Goal: Task Accomplishment & Management: Use online tool/utility

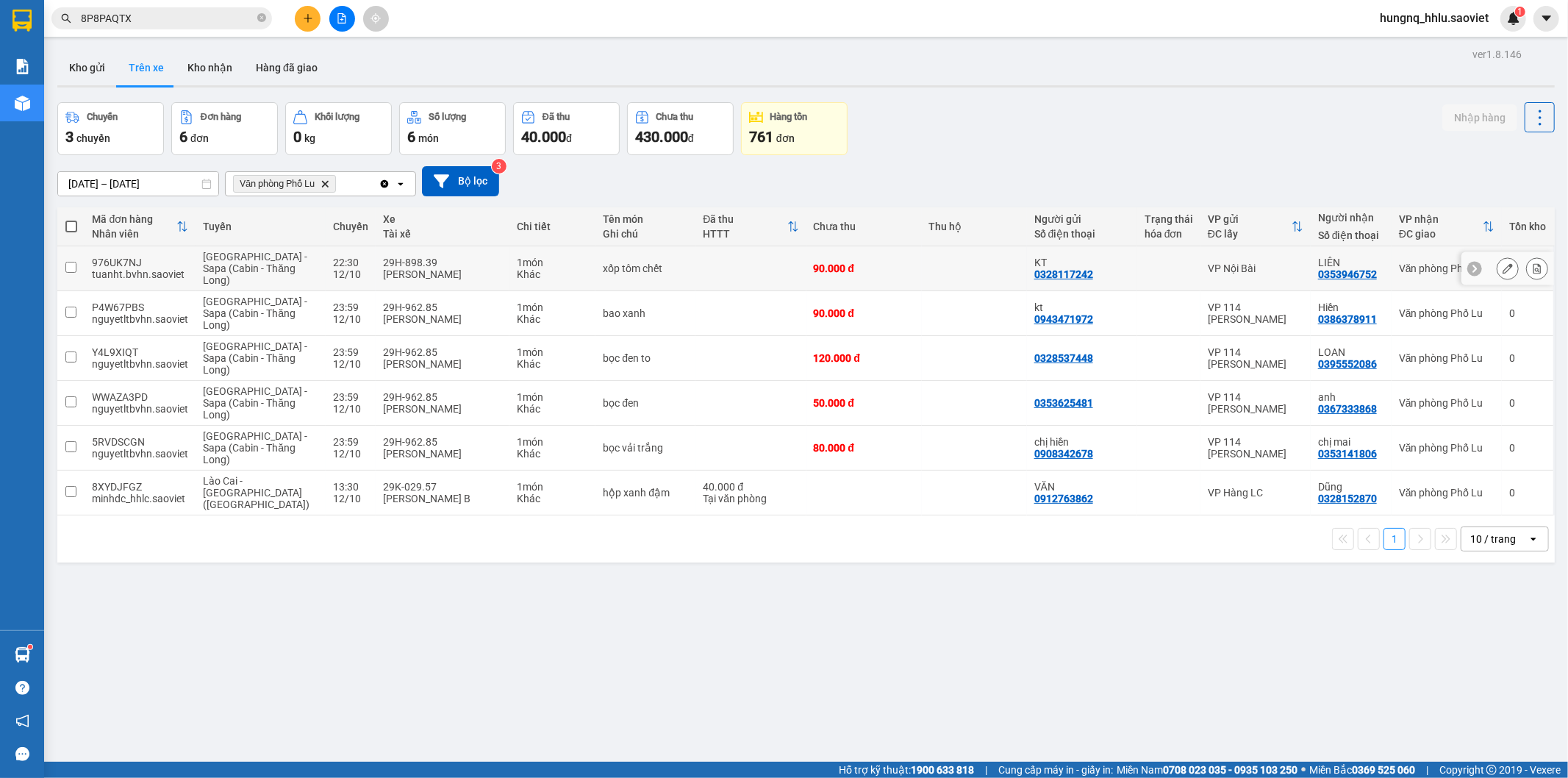
click at [111, 276] on div "tuanht.bvhn.saoviet" at bounding box center [140, 274] width 96 height 12
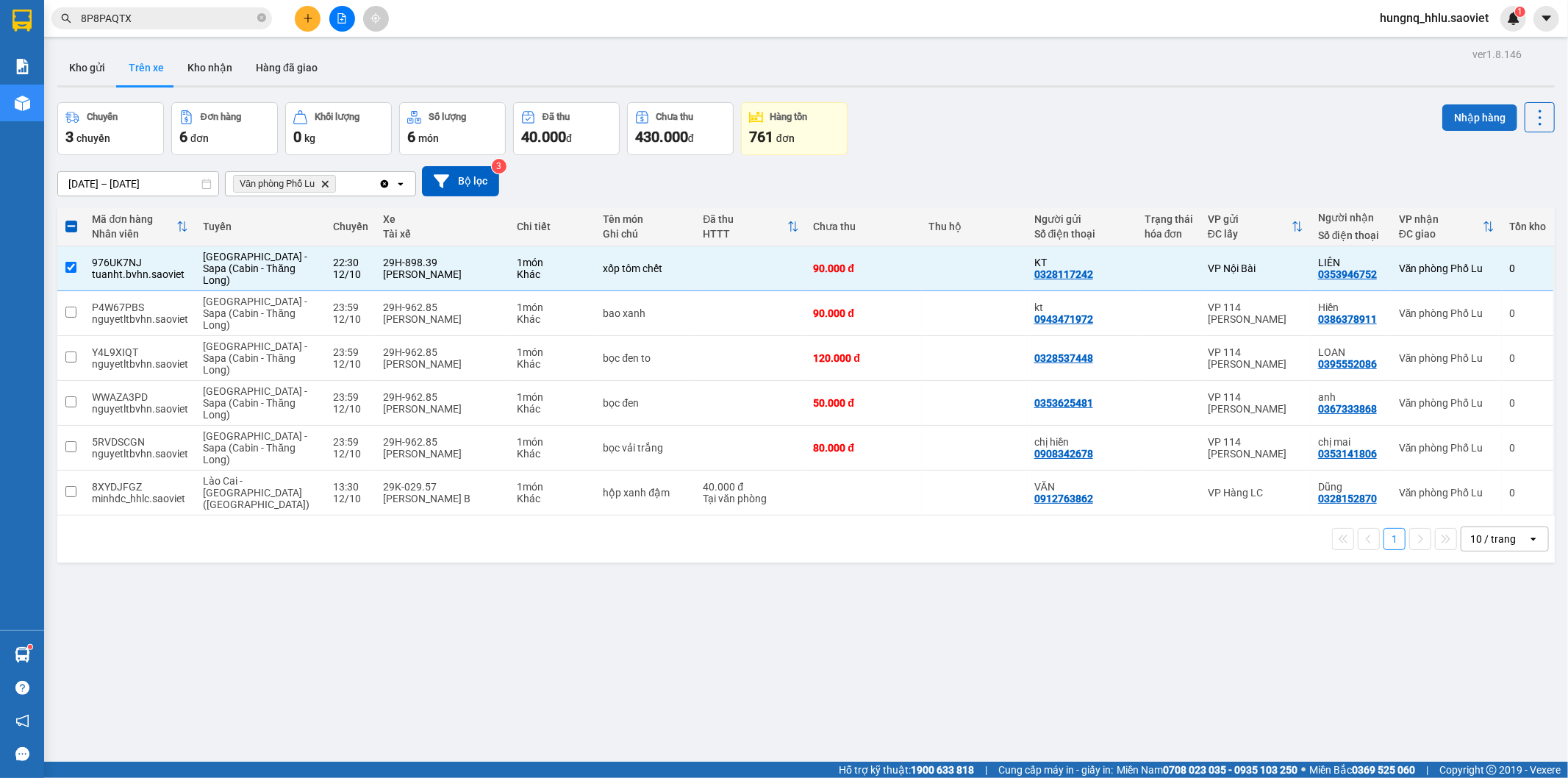
click at [1488, 122] on button "Nhập hàng" at bounding box center [1479, 117] width 75 height 26
checkbox input "false"
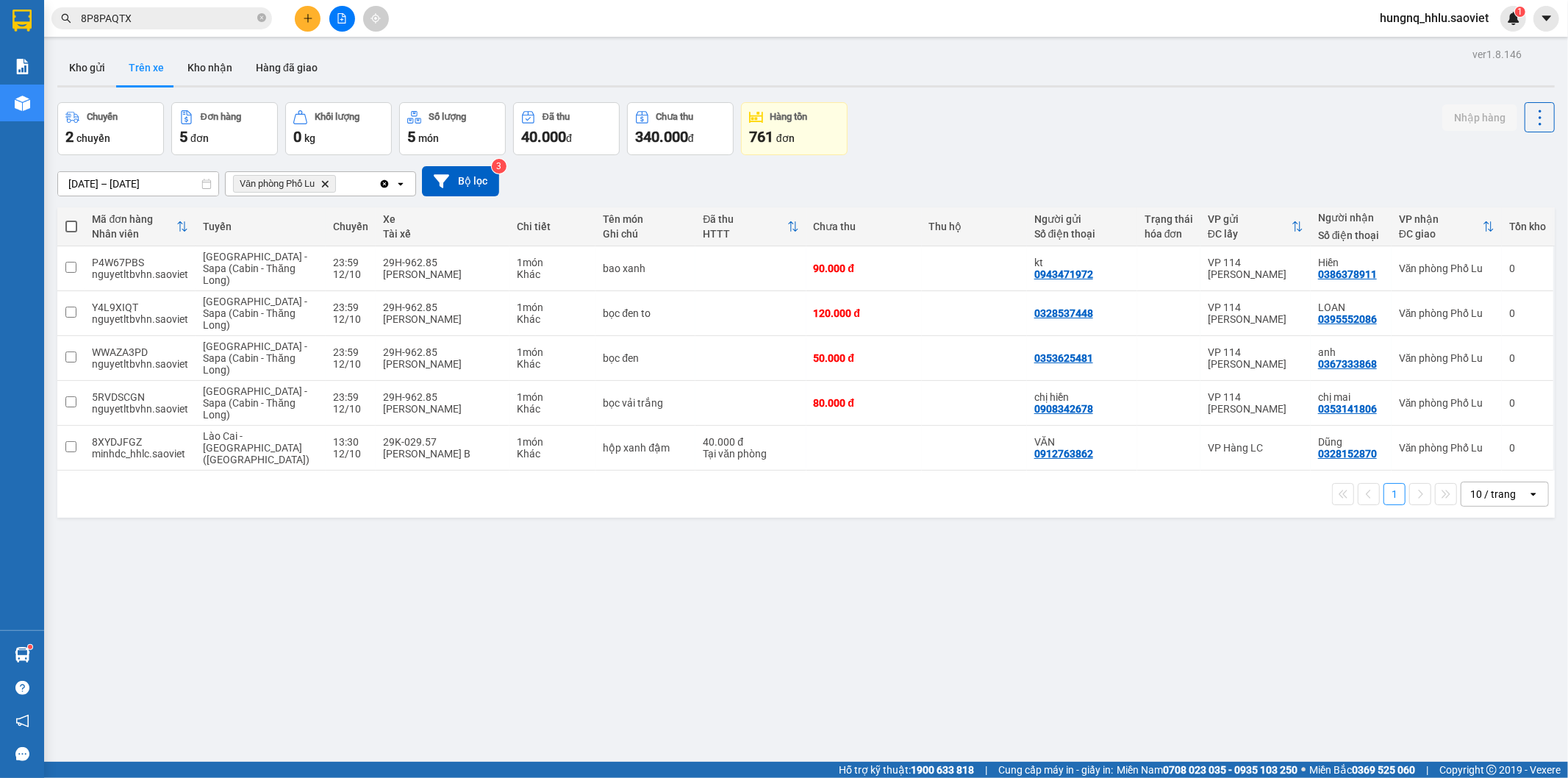
click at [150, 69] on button "Trên xe" at bounding box center [146, 67] width 59 height 35
click at [228, 72] on button "Kho nhận" at bounding box center [210, 67] width 68 height 35
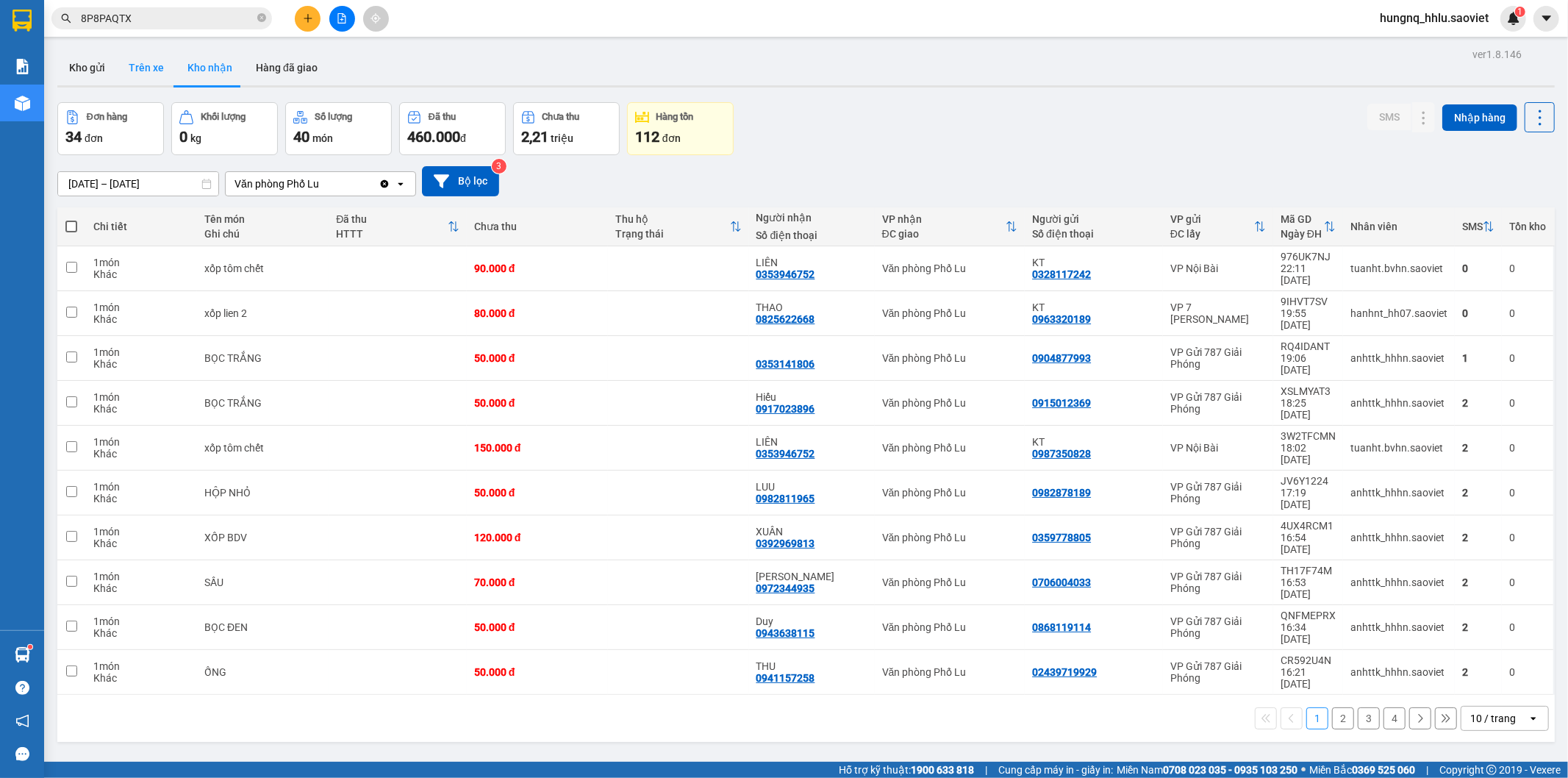
click at [149, 78] on button "Trên xe" at bounding box center [146, 67] width 59 height 35
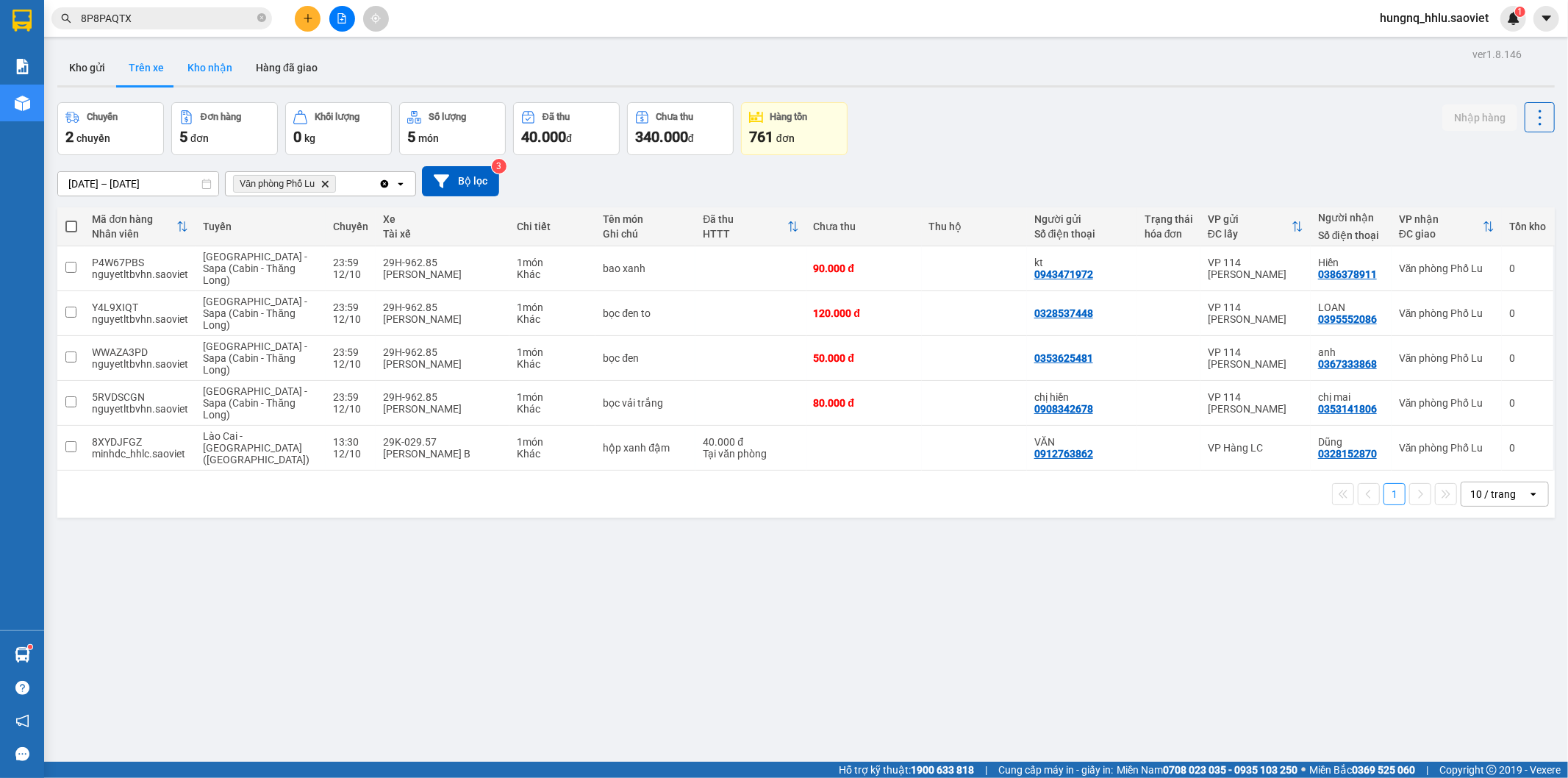
click at [196, 68] on button "Kho nhận" at bounding box center [210, 67] width 68 height 35
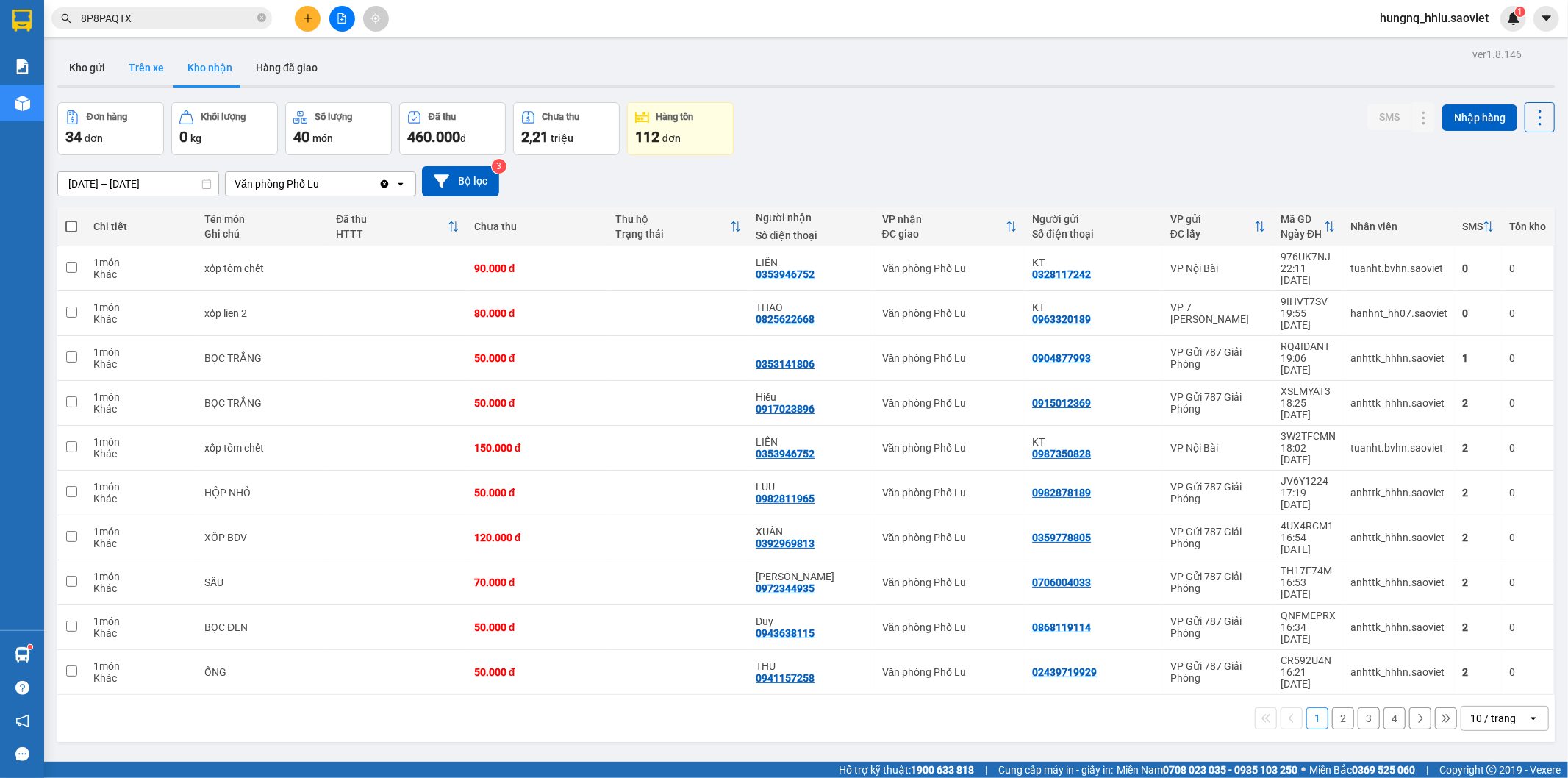
click at [150, 65] on button "Trên xe" at bounding box center [146, 67] width 59 height 35
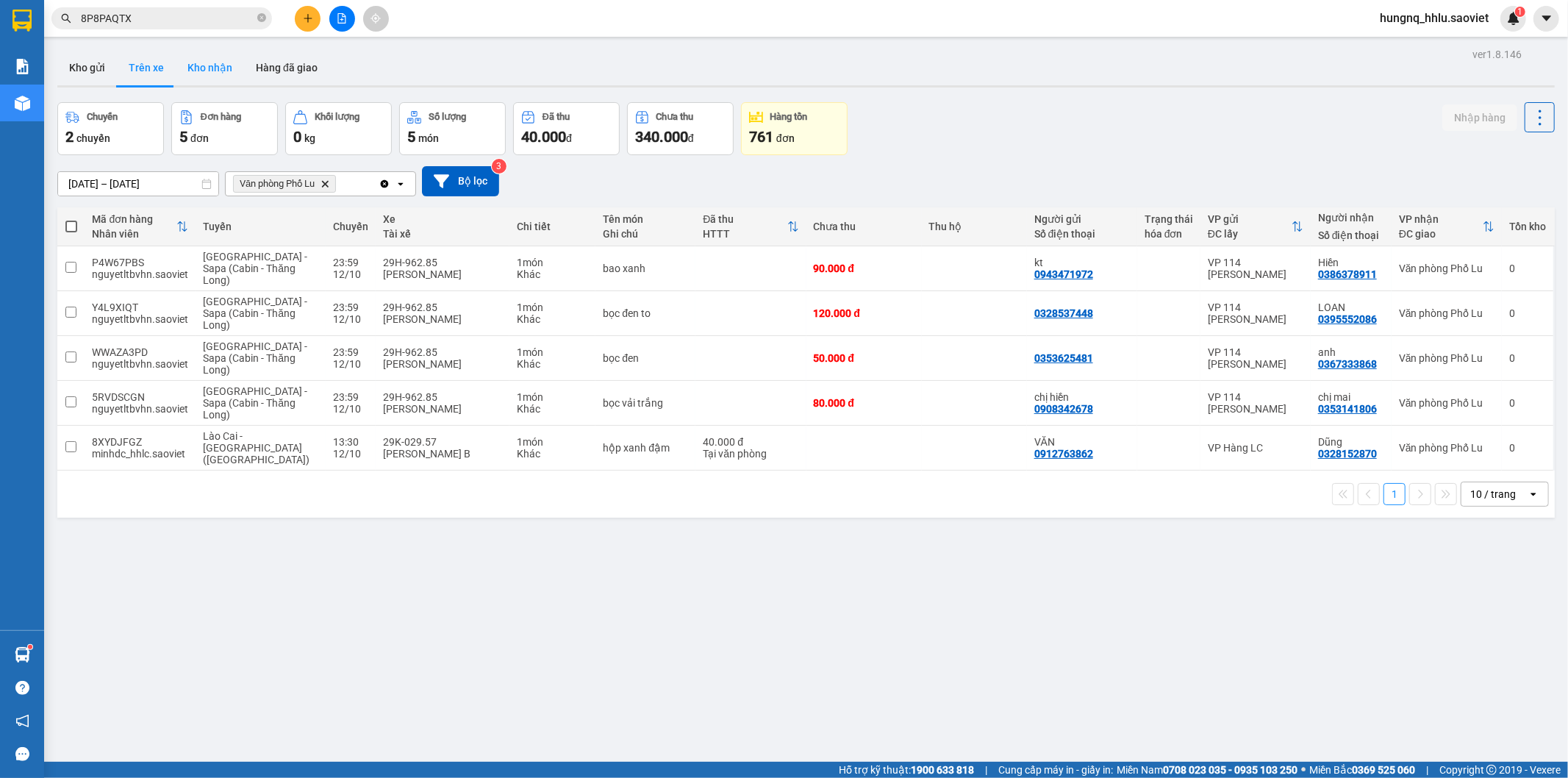
click at [191, 69] on button "Kho nhận" at bounding box center [210, 67] width 68 height 35
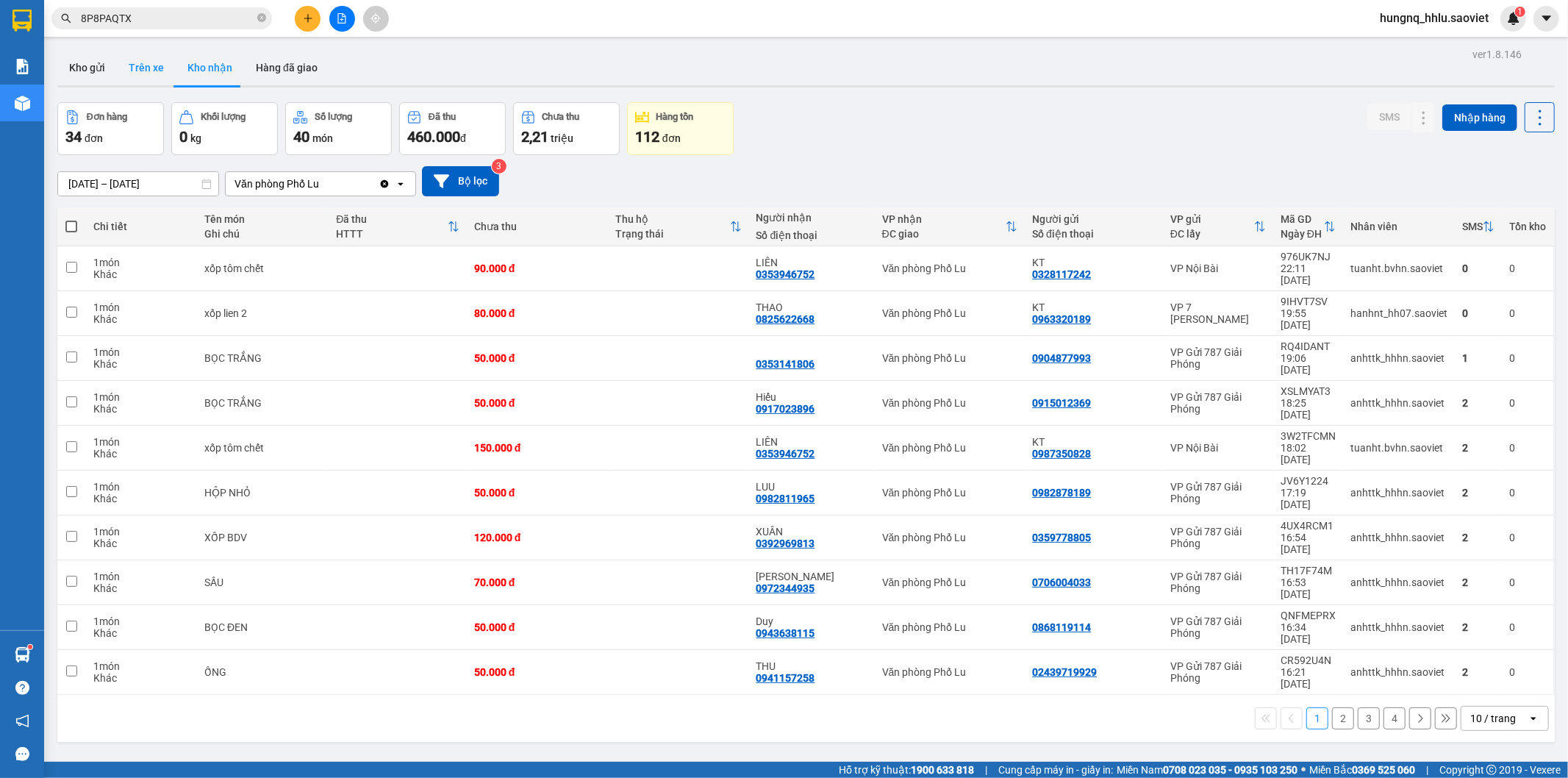
click at [157, 74] on button "Trên xe" at bounding box center [146, 67] width 59 height 35
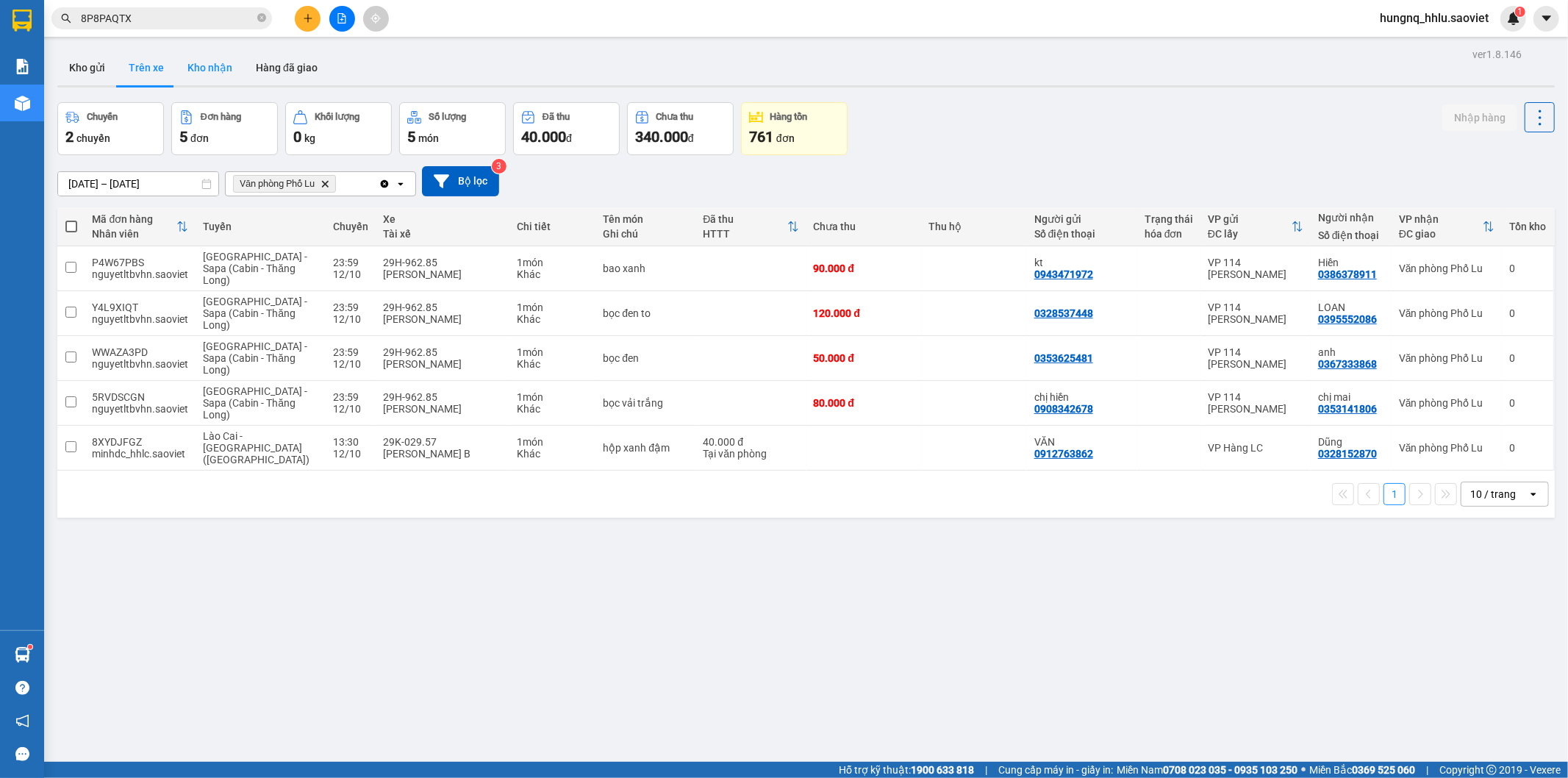
click at [191, 74] on button "Kho nhận" at bounding box center [210, 67] width 68 height 35
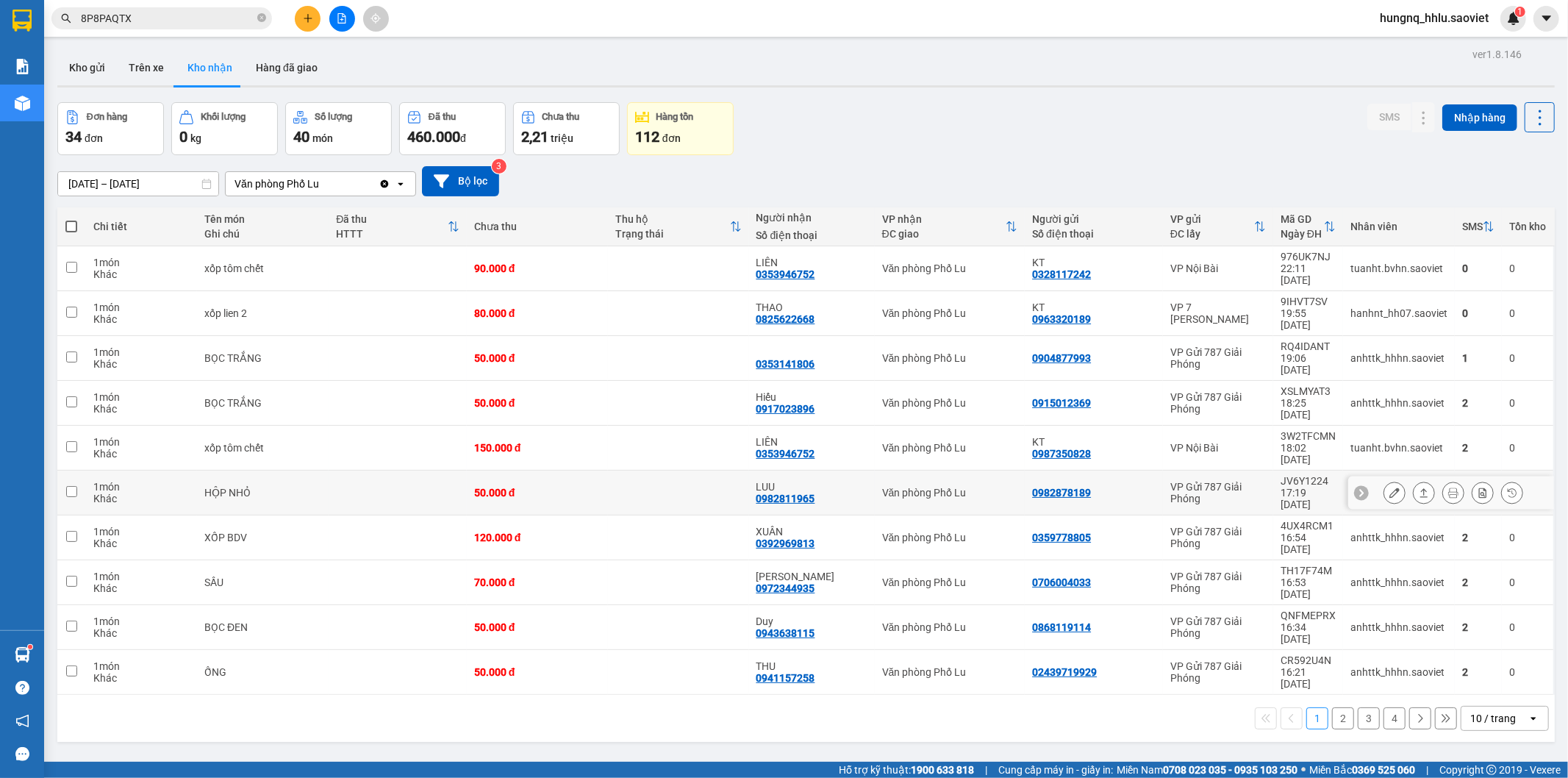
scroll to position [68, 0]
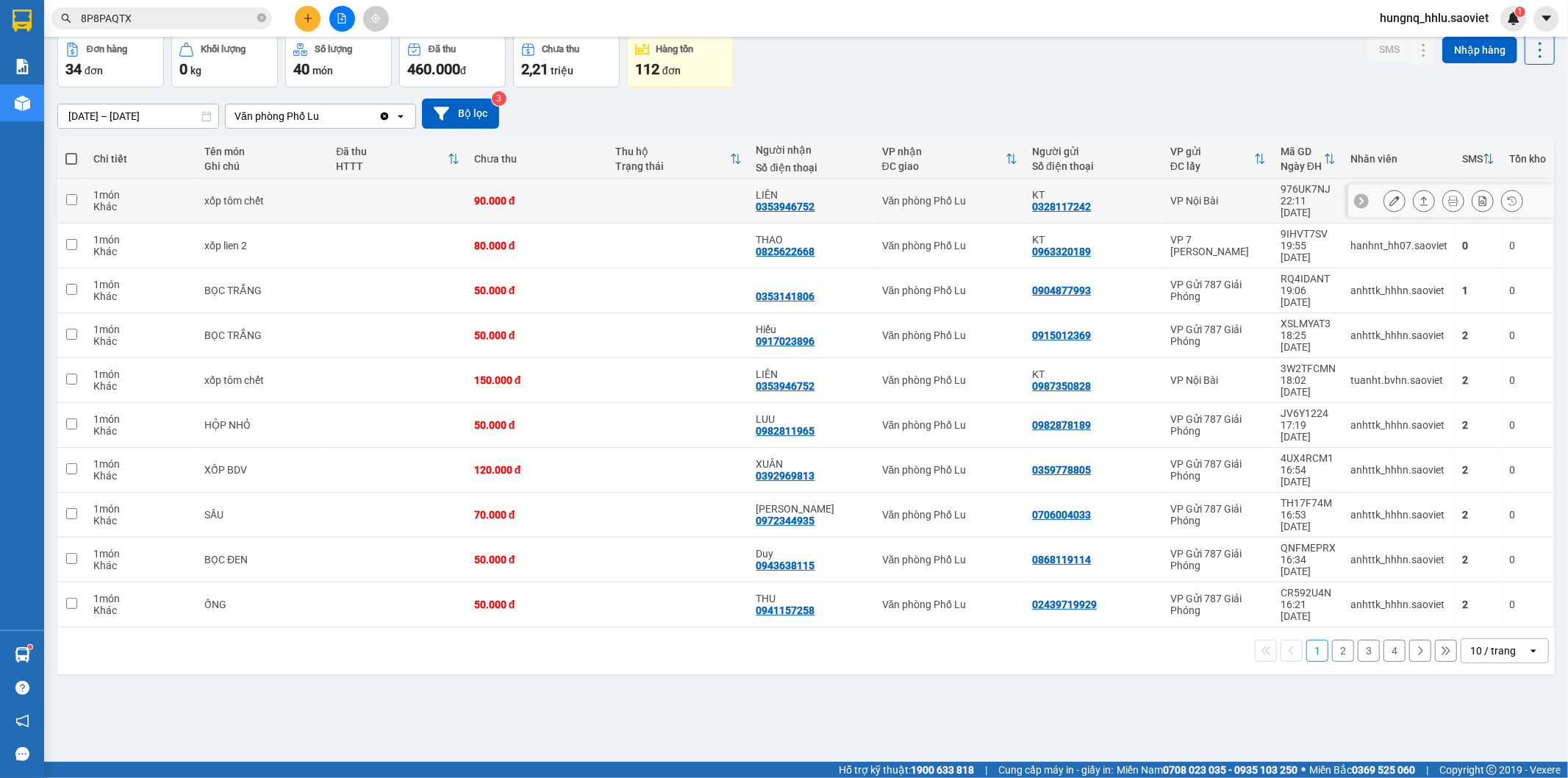
click at [64, 195] on td at bounding box center [72, 201] width 29 height 45
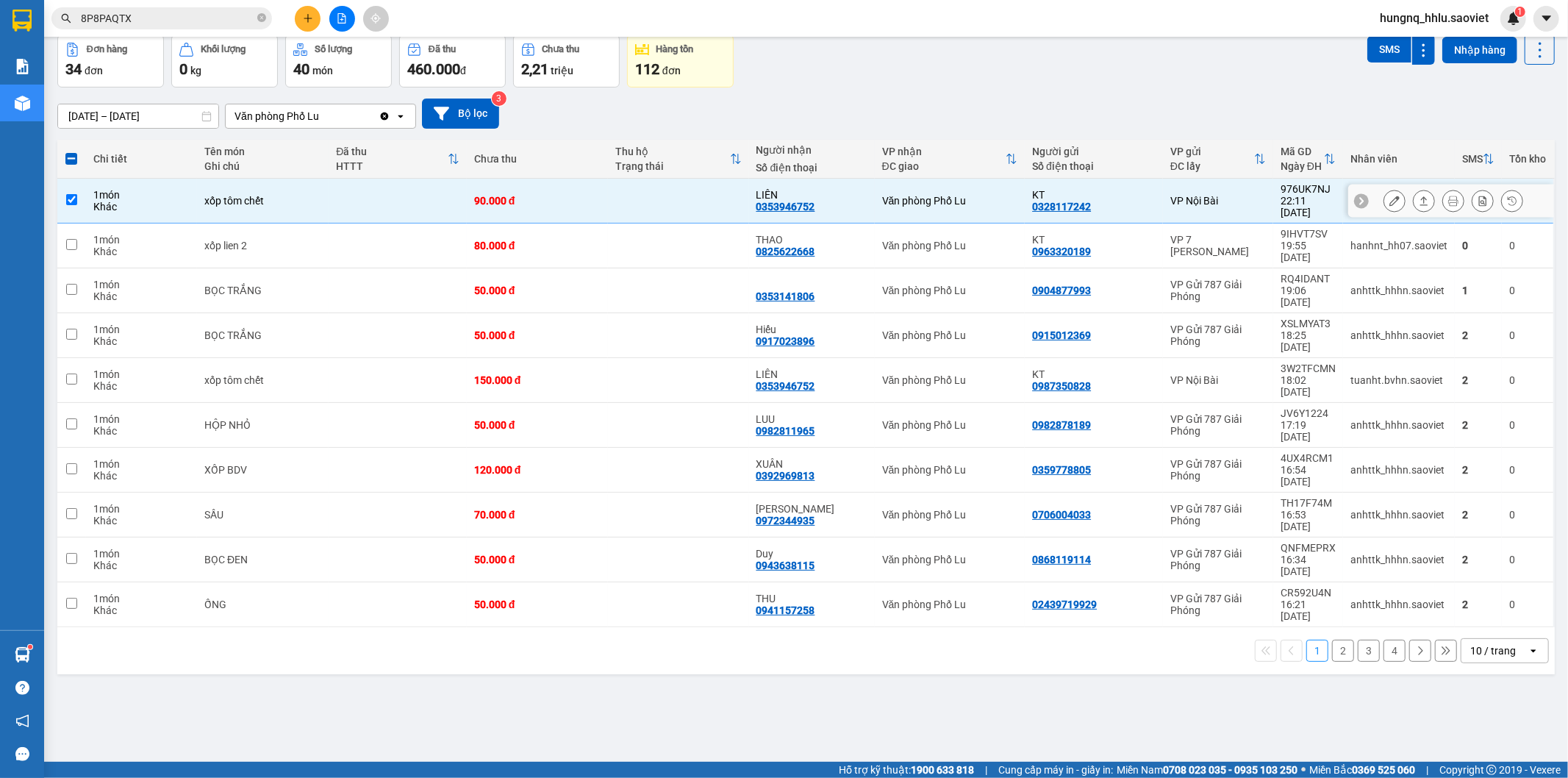
click at [69, 196] on input "checkbox" at bounding box center [71, 199] width 11 height 11
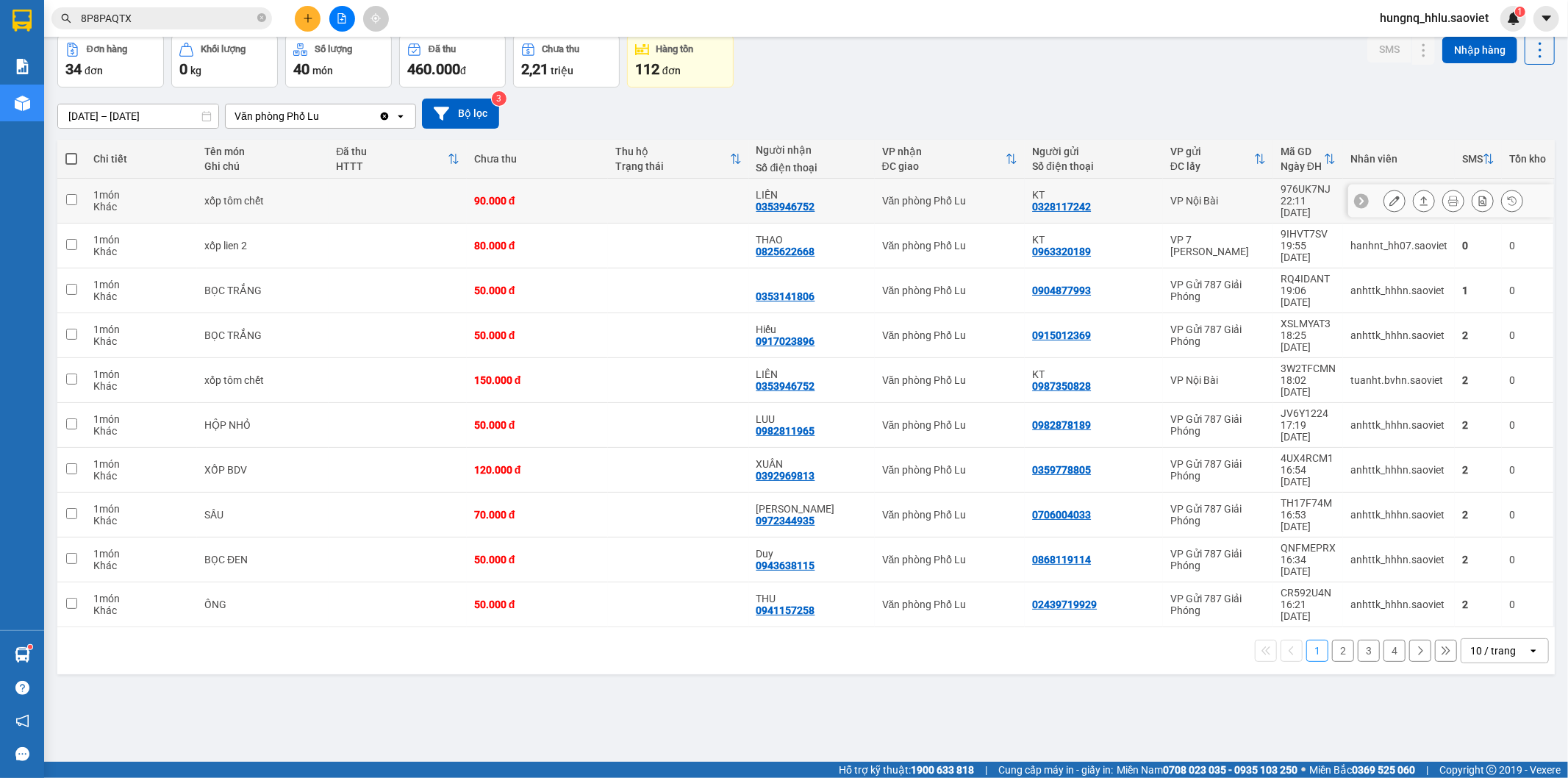
click at [62, 197] on td at bounding box center [72, 201] width 29 height 45
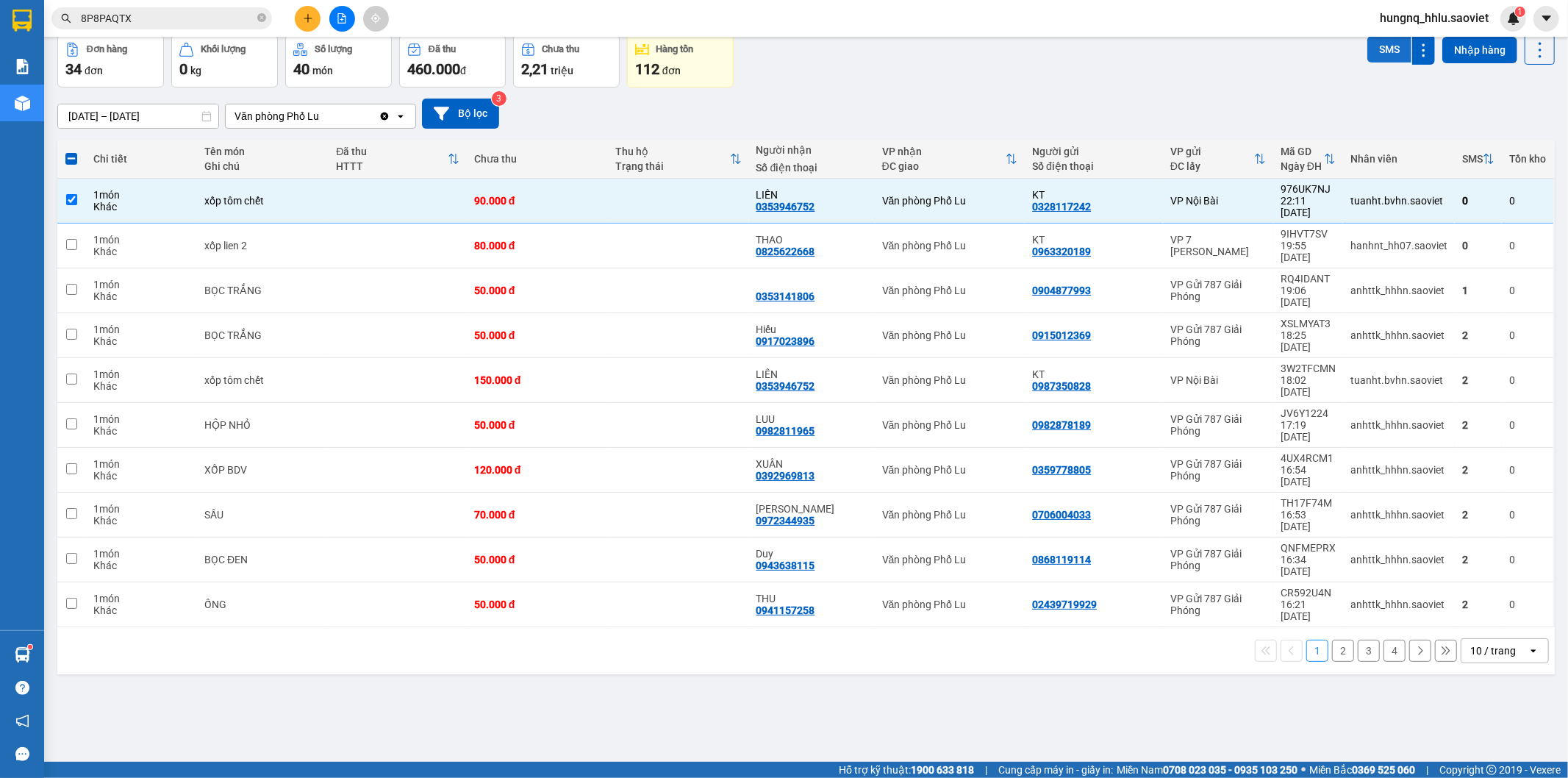
click at [1367, 54] on button "SMS" at bounding box center [1389, 49] width 44 height 26
click at [67, 195] on input "checkbox" at bounding box center [71, 199] width 11 height 11
checkbox input "false"
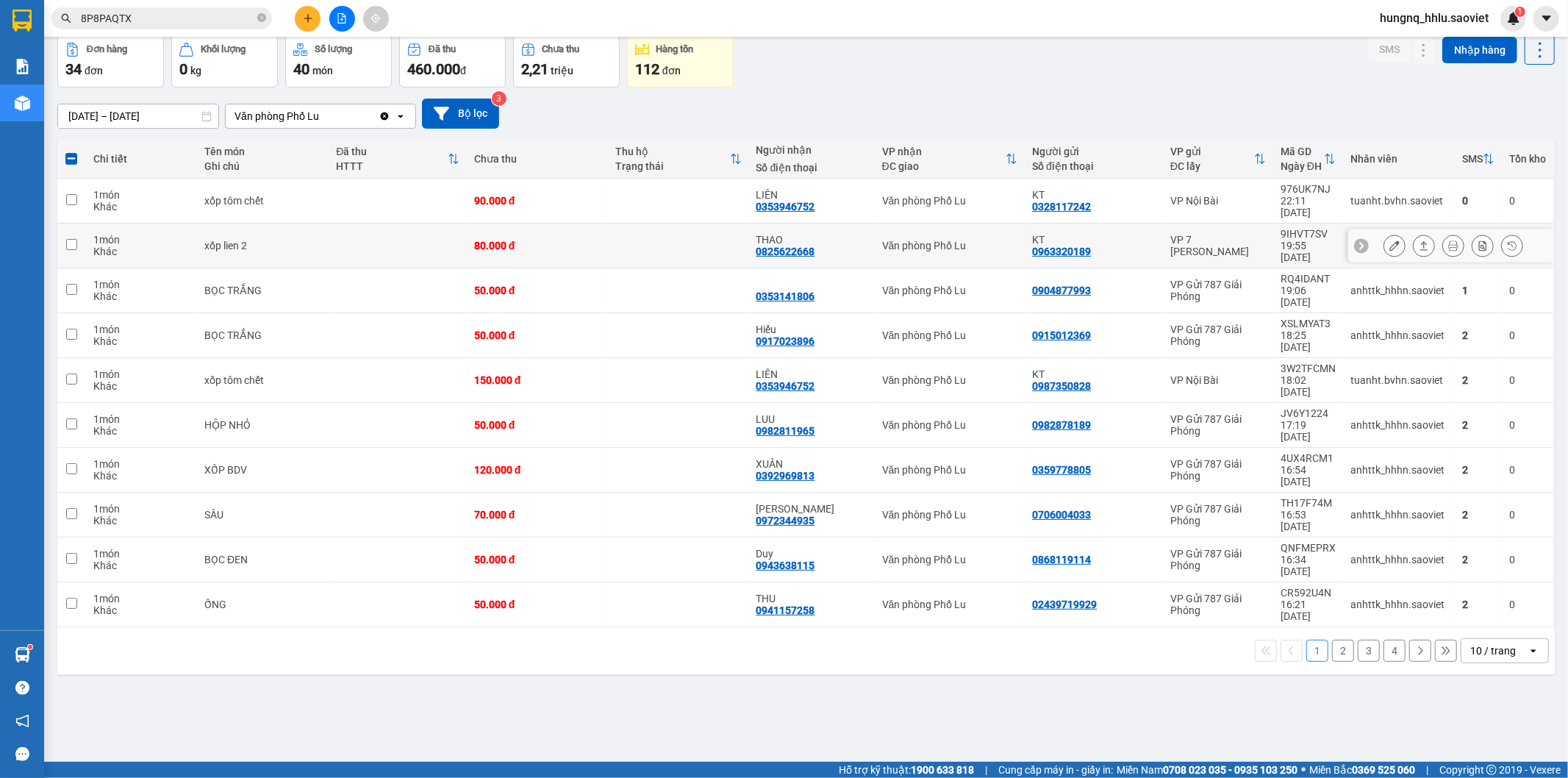
click at [74, 239] on input "checkbox" at bounding box center [71, 244] width 11 height 11
checkbox input "true"
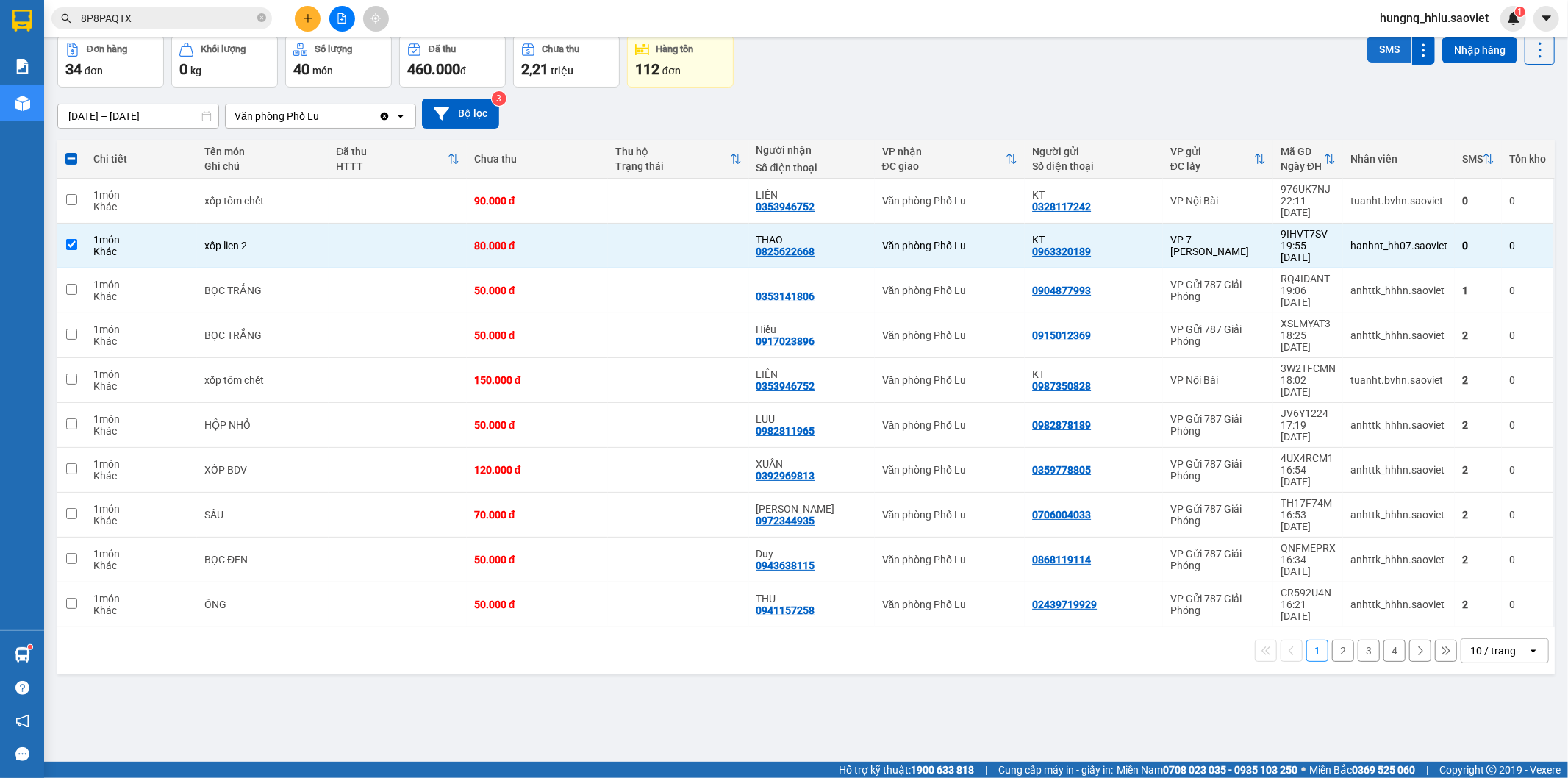
click at [1378, 54] on button "SMS" at bounding box center [1389, 49] width 44 height 26
